Goal: Information Seeking & Learning: Check status

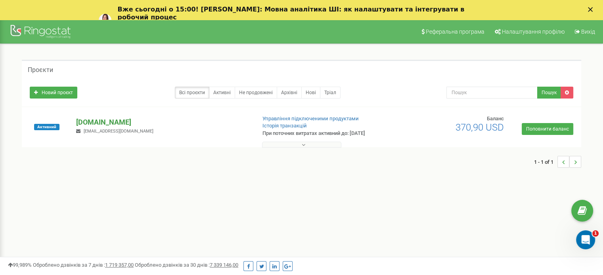
click at [90, 123] on p "[DOMAIN_NAME]" at bounding box center [162, 122] width 173 height 10
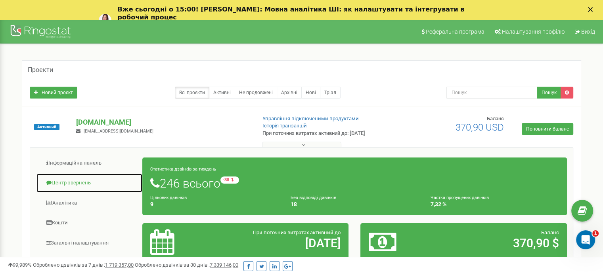
click at [81, 184] on link "Центр звернень" at bounding box center [89, 183] width 107 height 19
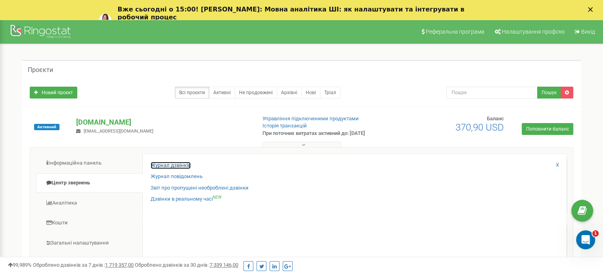
click at [171, 164] on link "Журнал дзвінків" at bounding box center [171, 166] width 40 height 8
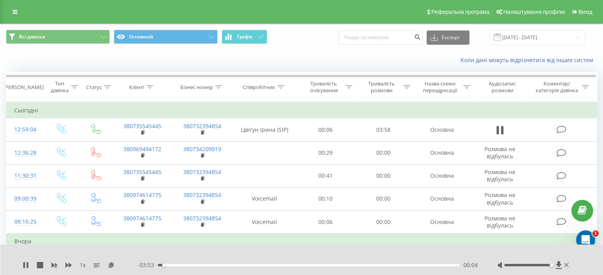
drag, startPoint x: 531, startPoint y: 266, endPoint x: 551, endPoint y: 266, distance: 19.4
click at [551, 266] on div "Accessibility label" at bounding box center [550, 265] width 3 height 3
click at [182, 264] on div "00:18" at bounding box center [309, 265] width 302 height 2
click at [173, 265] on div "00:22" at bounding box center [309, 265] width 302 height 2
click at [200, 265] on div "00:33" at bounding box center [309, 265] width 302 height 2
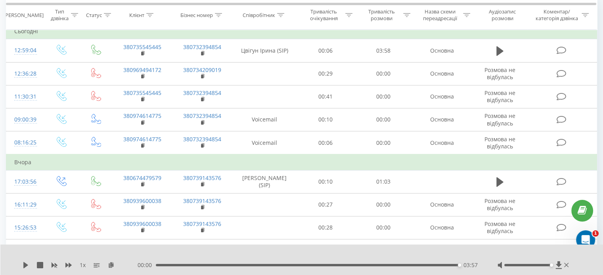
scroll to position [159, 0]
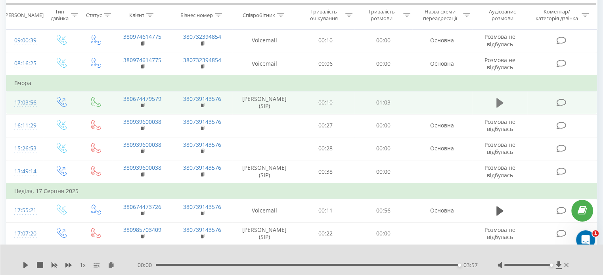
click at [499, 100] on icon at bounding box center [499, 103] width 7 height 10
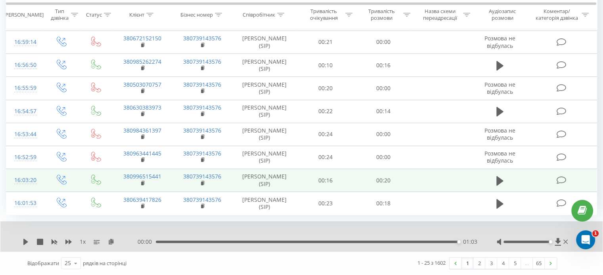
scroll to position [607, 0]
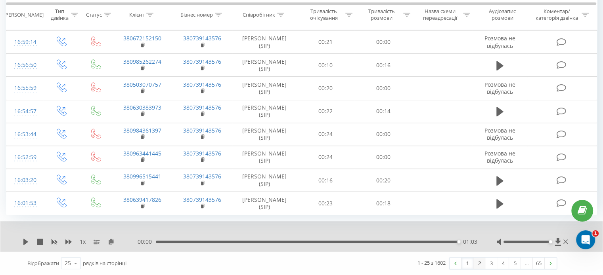
click at [480, 267] on link "2" at bounding box center [479, 263] width 12 height 11
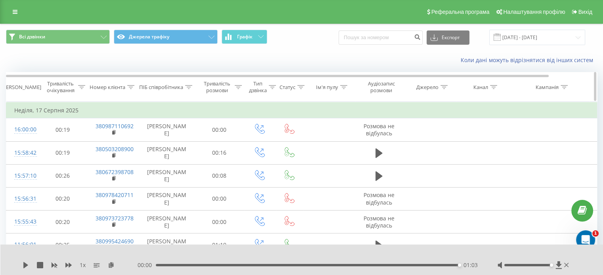
click at [190, 88] on icon at bounding box center [188, 87] width 7 height 4
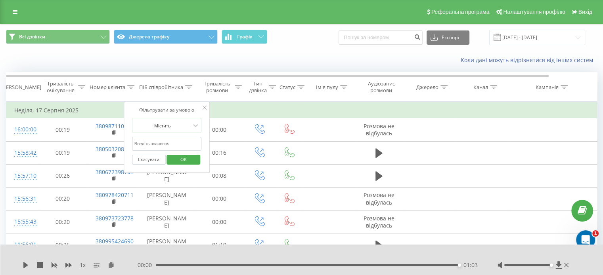
click at [176, 138] on input "text" at bounding box center [167, 144] width 70 height 14
type input "Цвігун"
click at [181, 162] on span "OK" at bounding box center [183, 159] width 22 height 12
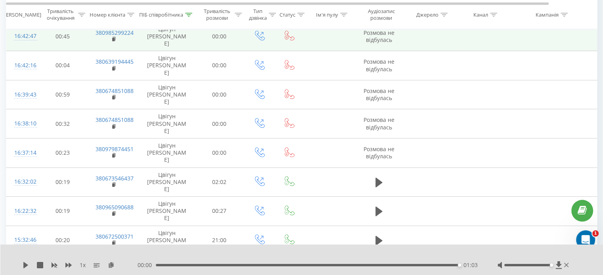
scroll to position [551, 0]
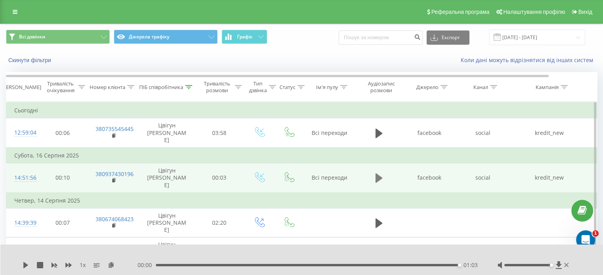
click at [378, 173] on icon at bounding box center [378, 178] width 7 height 11
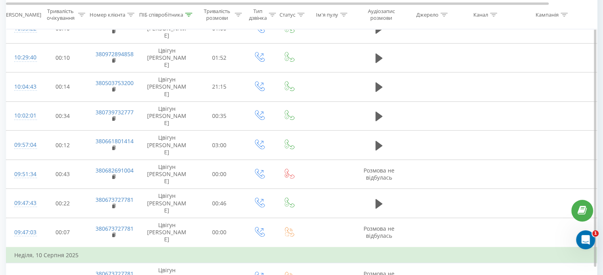
scroll to position [568, 0]
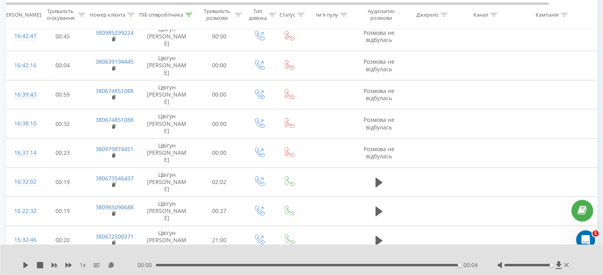
scroll to position [551, 0]
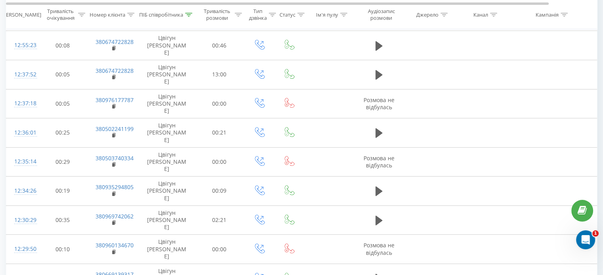
scroll to position [542, 0]
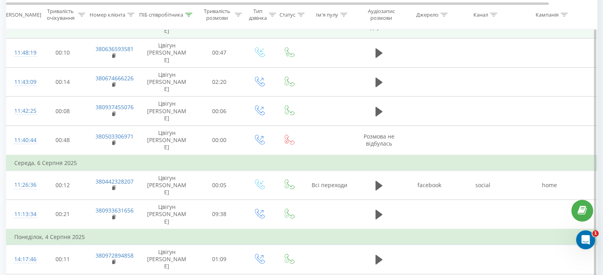
scroll to position [552, 0]
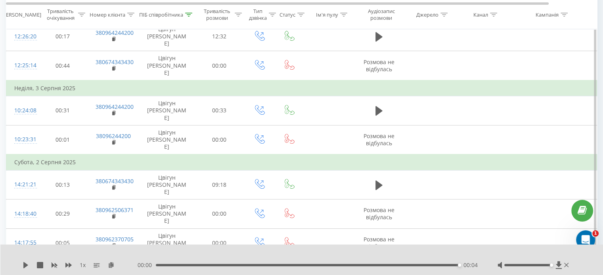
scroll to position [552, 0]
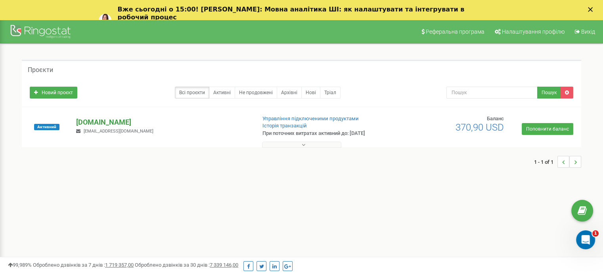
click at [103, 121] on p "[DOMAIN_NAME]" at bounding box center [162, 122] width 173 height 10
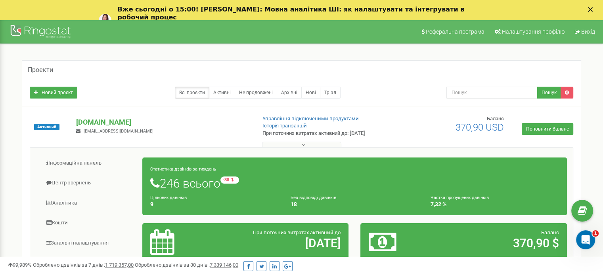
click at [593, 11] on icon "Закрыть" at bounding box center [590, 9] width 5 height 5
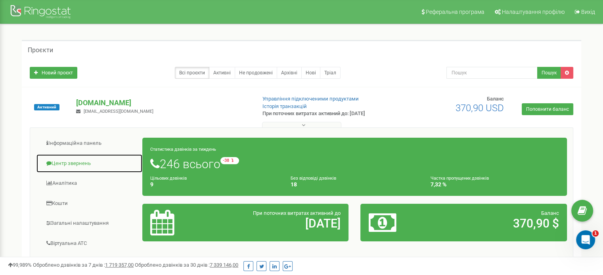
click at [68, 164] on link "Центр звернень" at bounding box center [89, 163] width 107 height 19
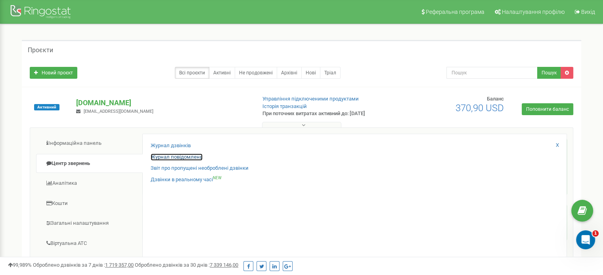
click at [186, 157] on link "Журнал повідомлень" at bounding box center [177, 158] width 52 height 8
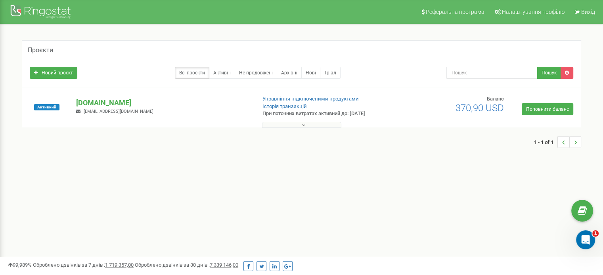
click at [109, 109] on span "[EMAIL_ADDRESS][DOMAIN_NAME]" at bounding box center [119, 111] width 70 height 5
click at [111, 106] on p "[DOMAIN_NAME]" at bounding box center [162, 103] width 173 height 10
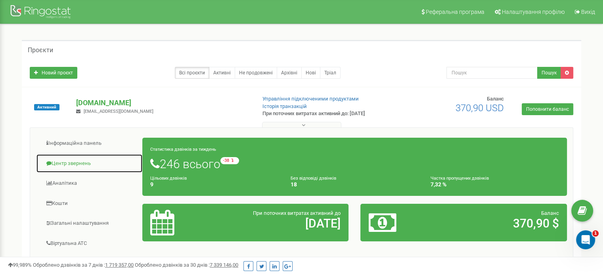
click at [81, 159] on link "Центр звернень" at bounding box center [89, 163] width 107 height 19
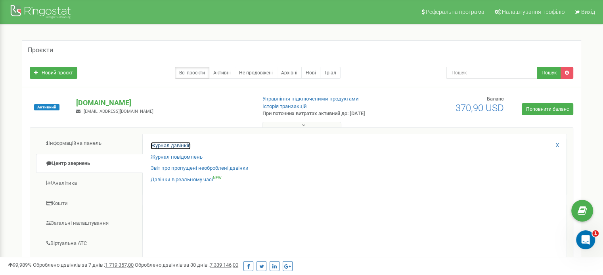
click at [156, 147] on link "Журнал дзвінків" at bounding box center [171, 146] width 40 height 8
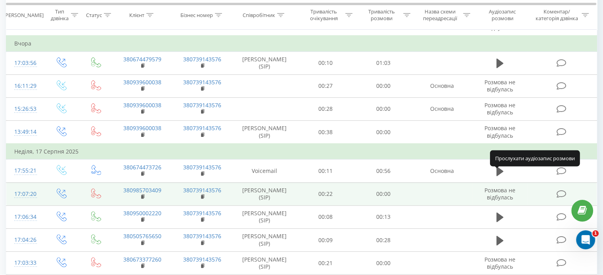
scroll to position [277, 0]
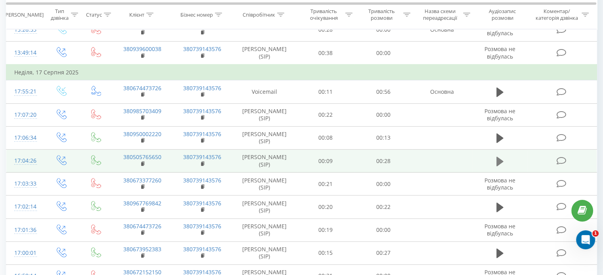
click at [497, 166] on icon at bounding box center [499, 162] width 7 height 10
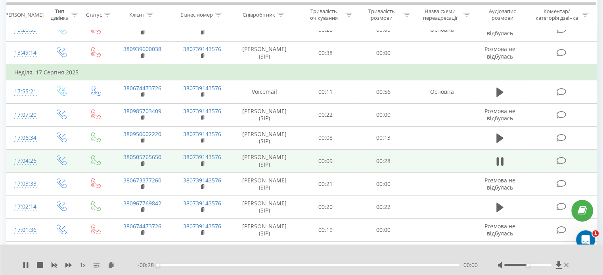
click at [193, 265] on div "00:00" at bounding box center [309, 265] width 302 height 2
drag, startPoint x: 533, startPoint y: 267, endPoint x: 537, endPoint y: 267, distance: 4.8
click at [537, 267] on div at bounding box center [533, 266] width 73 height 8
click at [539, 264] on div at bounding box center [533, 266] width 73 height 8
drag, startPoint x: 539, startPoint y: 265, endPoint x: 543, endPoint y: 266, distance: 4.5
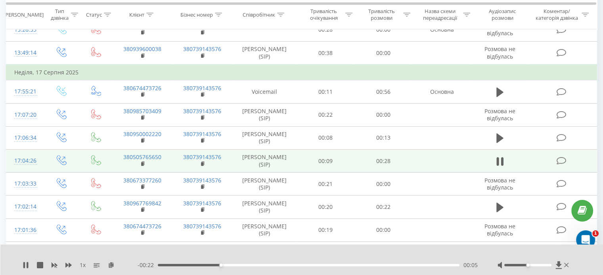
click at [543, 266] on div at bounding box center [527, 265] width 47 height 2
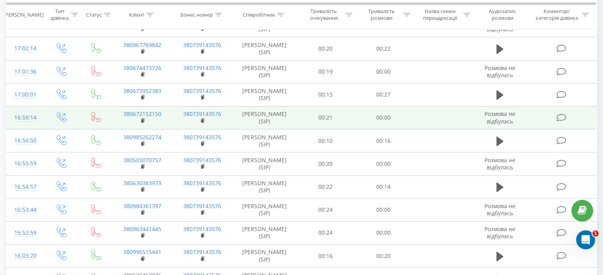
scroll to position [607, 0]
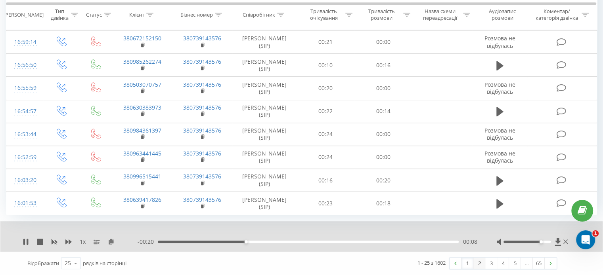
click at [479, 262] on link "2" at bounding box center [479, 263] width 12 height 11
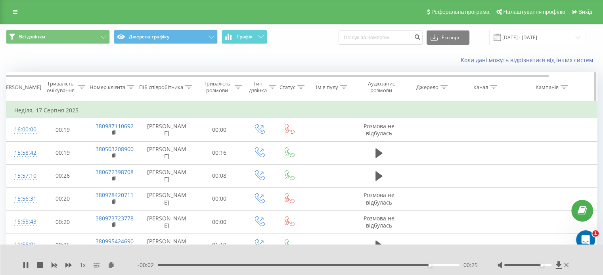
click at [381, 94] on th "Аудіозапис розмови" at bounding box center [379, 87] width 48 height 29
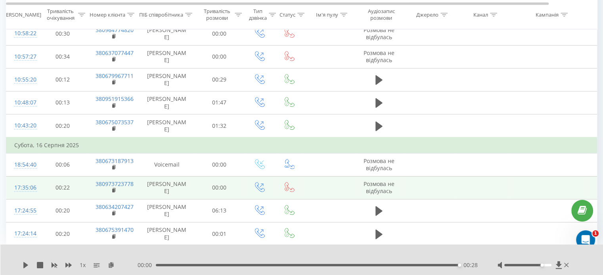
scroll to position [597, 0]
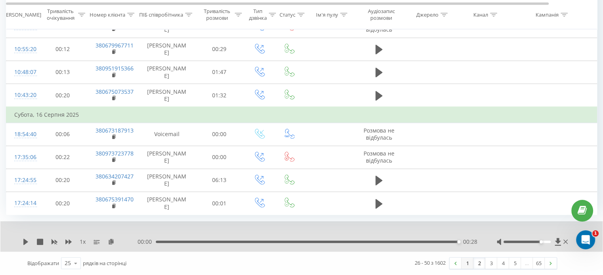
click at [467, 264] on link "1" at bounding box center [467, 263] width 12 height 11
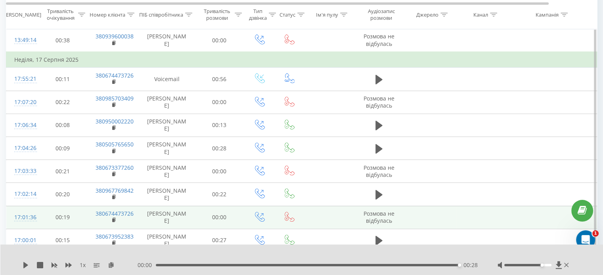
scroll to position [449, 0]
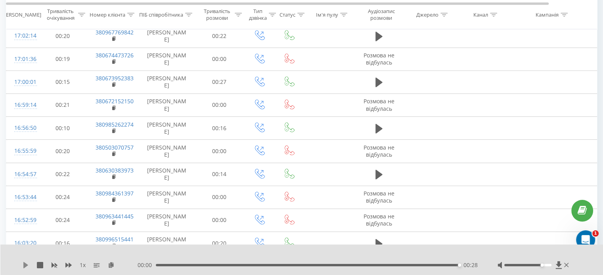
click at [28, 265] on icon at bounding box center [26, 265] width 6 height 6
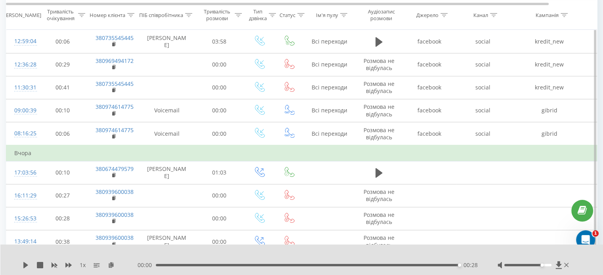
scroll to position [9, 0]
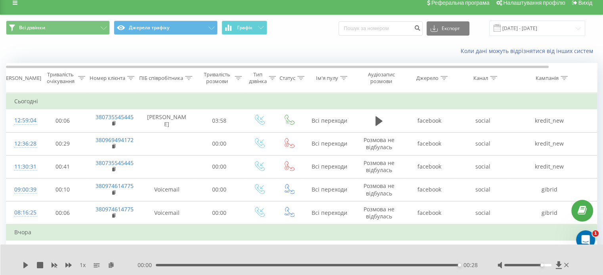
click at [173, 266] on div "00:28" at bounding box center [308, 265] width 304 height 2
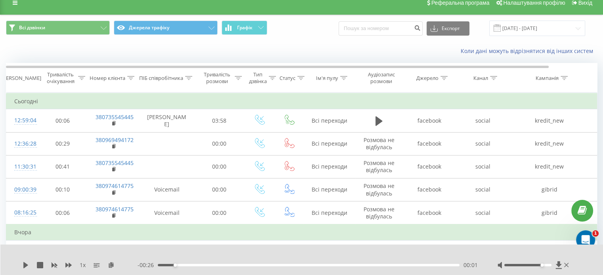
click at [29, 264] on div "1 x" at bounding box center [80, 266] width 115 height 8
click at [27, 266] on icon at bounding box center [26, 265] width 6 height 6
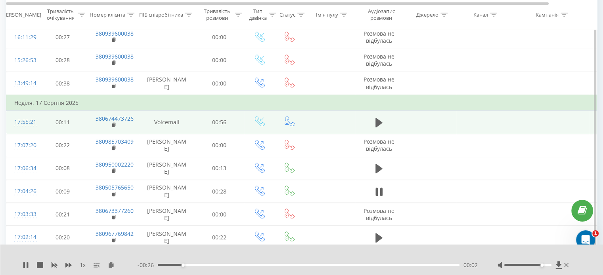
scroll to position [405, 0]
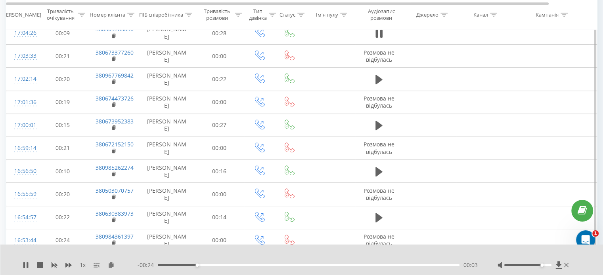
click at [380, 16] on icon at bounding box center [378, 10] width 7 height 11
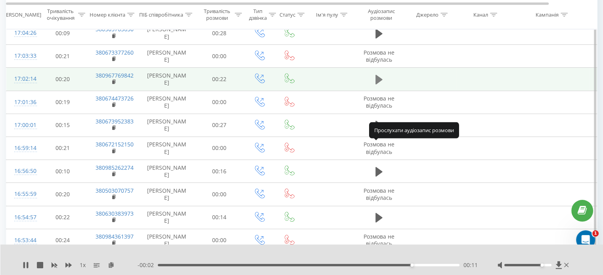
click at [379, 84] on icon at bounding box center [378, 80] width 7 height 10
